Goal: Information Seeking & Learning: Learn about a topic

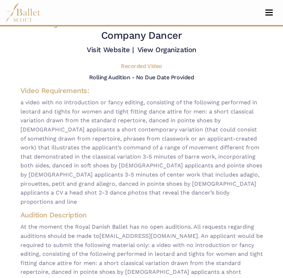
scroll to position [14, 0]
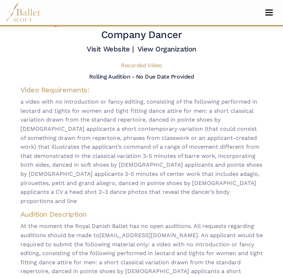
drag, startPoint x: 119, startPoint y: 194, endPoint x: 130, endPoint y: 198, distance: 11.7
click at [130, 198] on span "a video with no introduction or fancy editing, consisting of the following perf…" at bounding box center [141, 151] width 242 height 108
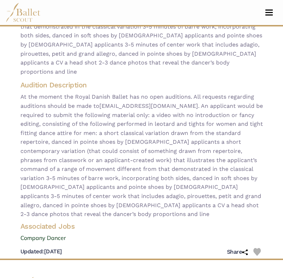
scroll to position [144, 0]
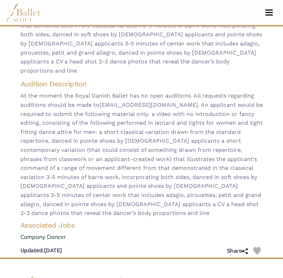
drag, startPoint x: 165, startPoint y: 102, endPoint x: 101, endPoint y: 100, distance: 63.5
click at [101, 100] on span "At the moment the Royal Danish Ballet has no open auditions. All requests regar…" at bounding box center [141, 154] width 242 height 126
copy span "[EMAIL_ADDRESS][DOMAIN_NAME]"
click at [177, 98] on span "At the moment the Royal Danish Ballet has no open auditions. All requests regar…" at bounding box center [141, 154] width 242 height 126
drag, startPoint x: 137, startPoint y: 205, endPoint x: 149, endPoint y: 208, distance: 12.5
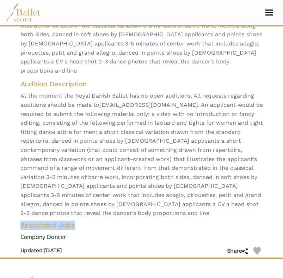
click at [149, 208] on div "Royal Danish Ballet - video audition for — Company Dancer Visit Website | View …" at bounding box center [142, 71] width 254 height 372
click at [149, 221] on h4 "Associated Jobs" at bounding box center [142, 225] width 254 height 9
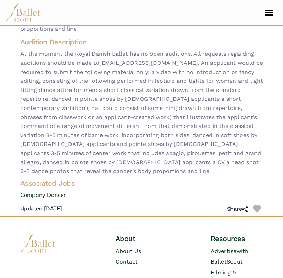
scroll to position [193, 0]
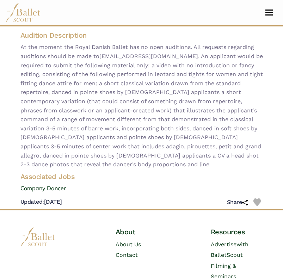
click at [148, 172] on div "Associated Jobs Company Dancer" at bounding box center [142, 182] width 254 height 21
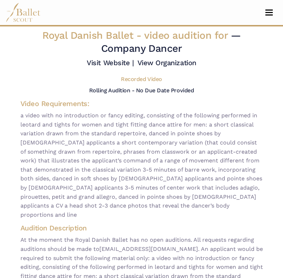
scroll to position [0, 0]
drag, startPoint x: 201, startPoint y: 99, endPoint x: 203, endPoint y: 102, distance: 4.3
click at [203, 95] on div "Rolling Audition - No Due Date Provided" at bounding box center [142, 90] width 254 height 9
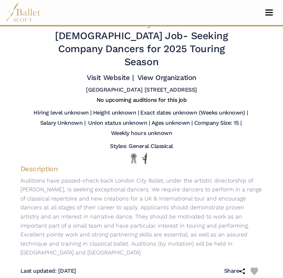
scroll to position [14, 0]
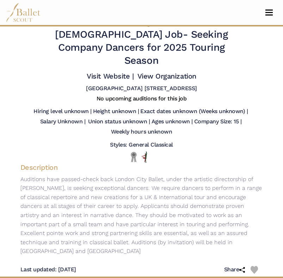
drag, startPoint x: 155, startPoint y: 160, endPoint x: 160, endPoint y: 167, distance: 8.0
click at [160, 167] on div "Description Auditions have passed-check back London City Ballet, under the arti…" at bounding box center [142, 210] width 254 height 95
drag, startPoint x: 160, startPoint y: 167, endPoint x: 168, endPoint y: 164, distance: 8.6
click at [168, 164] on div "Description Auditions have passed-check back London City Ballet, under the arti…" at bounding box center [142, 210] width 254 height 95
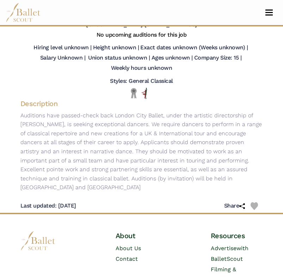
scroll to position [79, 0]
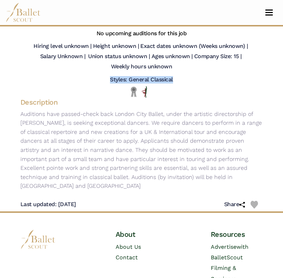
drag, startPoint x: 177, startPoint y: 75, endPoint x: 177, endPoint y: 67, distance: 7.8
click at [177, 67] on div "London City Ballet - Full Time Job - Seeking Company Dancers for 2025 Touring S…" at bounding box center [142, 79] width 254 height 264
click at [178, 76] on div "Styles: General Classical" at bounding box center [141, 81] width 242 height 10
drag, startPoint x: 170, startPoint y: 92, endPoint x: 162, endPoint y: 90, distance: 7.2
click at [162, 90] on div at bounding box center [141, 91] width 231 height 11
